Goal: Register for event/course

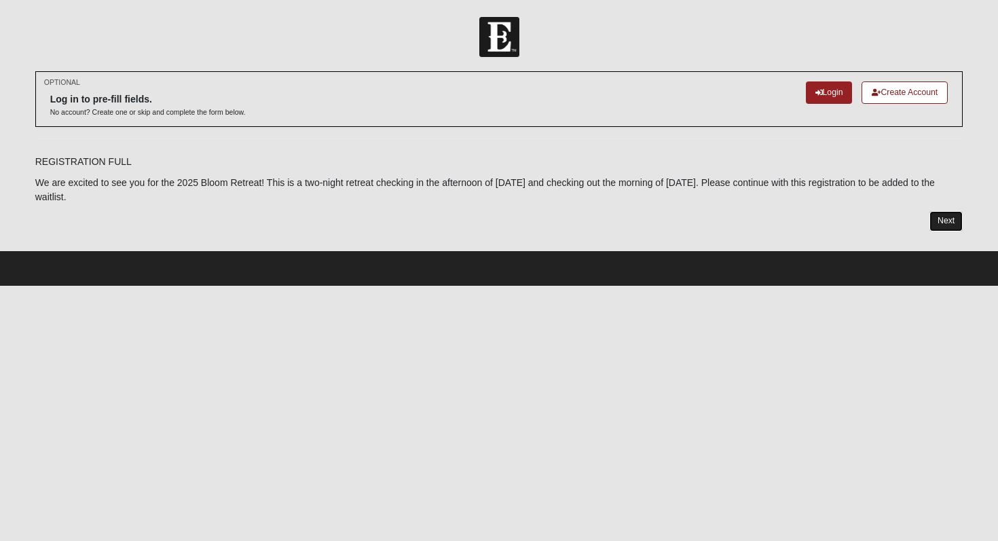
click at [949, 221] on link "Next" at bounding box center [945, 221] width 33 height 20
